Goal: Entertainment & Leisure: Browse casually

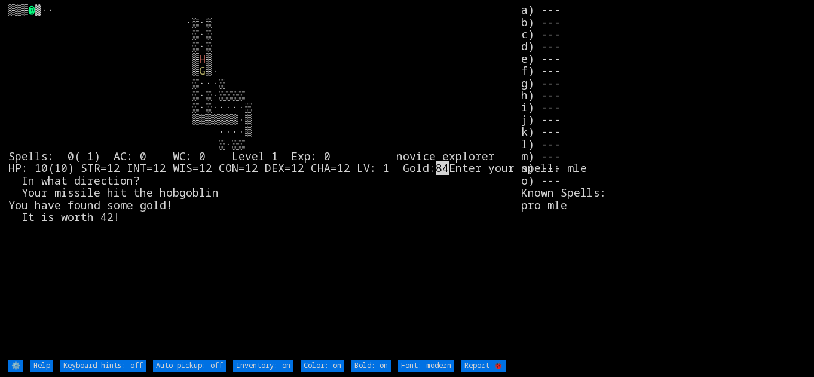
type off "Auto-pickup: on"
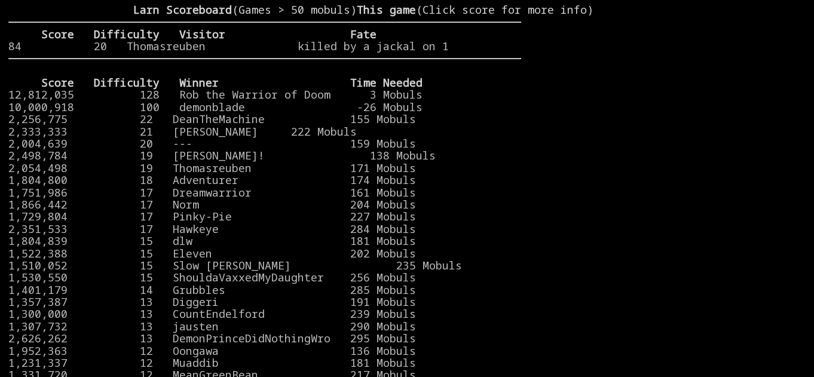
click at [688, 155] on stats at bounding box center [663, 181] width 285 height 355
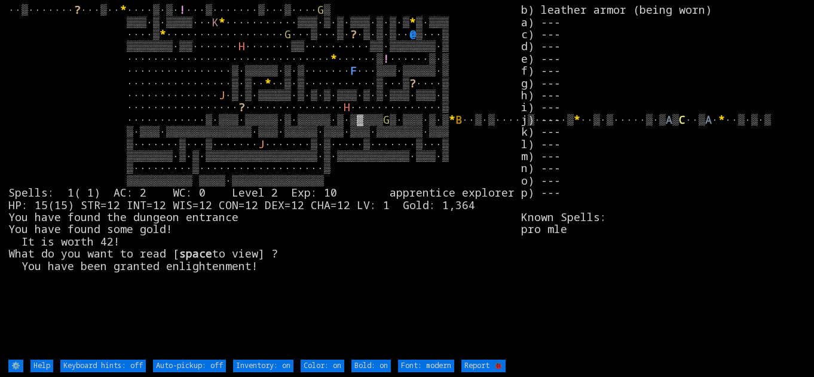
type off "Auto-pickup: on"
